Goal: Find specific page/section: Find specific page/section

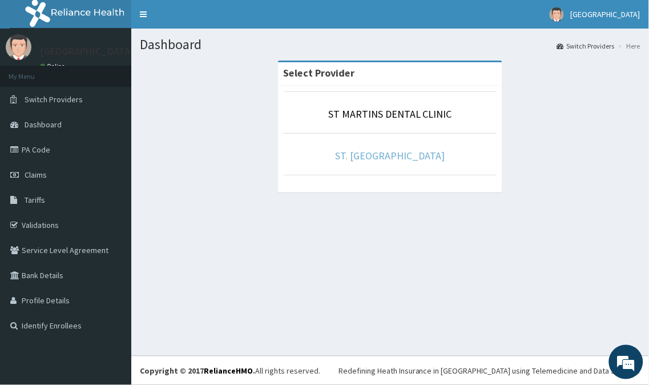
click at [358, 158] on link "ST. [GEOGRAPHIC_DATA]" at bounding box center [391, 155] width 110 height 13
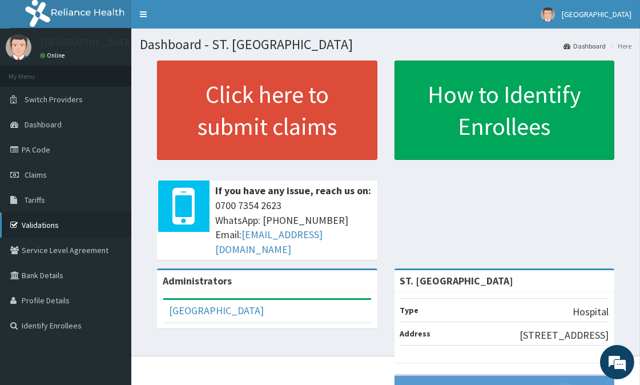
click at [35, 224] on link "Validations" at bounding box center [65, 224] width 131 height 25
